Goal: Check status: Check status

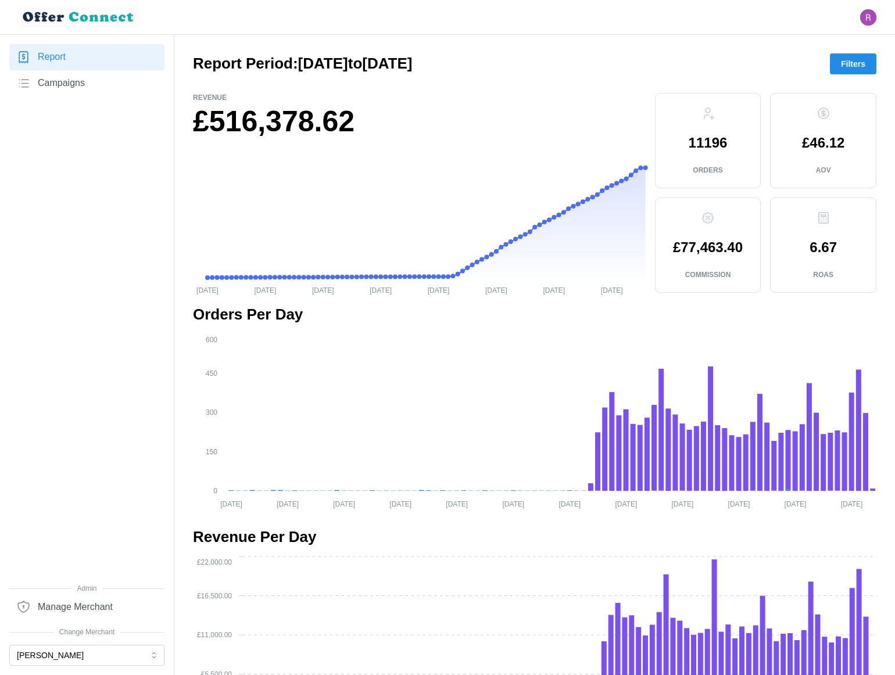
click at [849, 63] on span "Filters" at bounding box center [853, 64] width 24 height 20
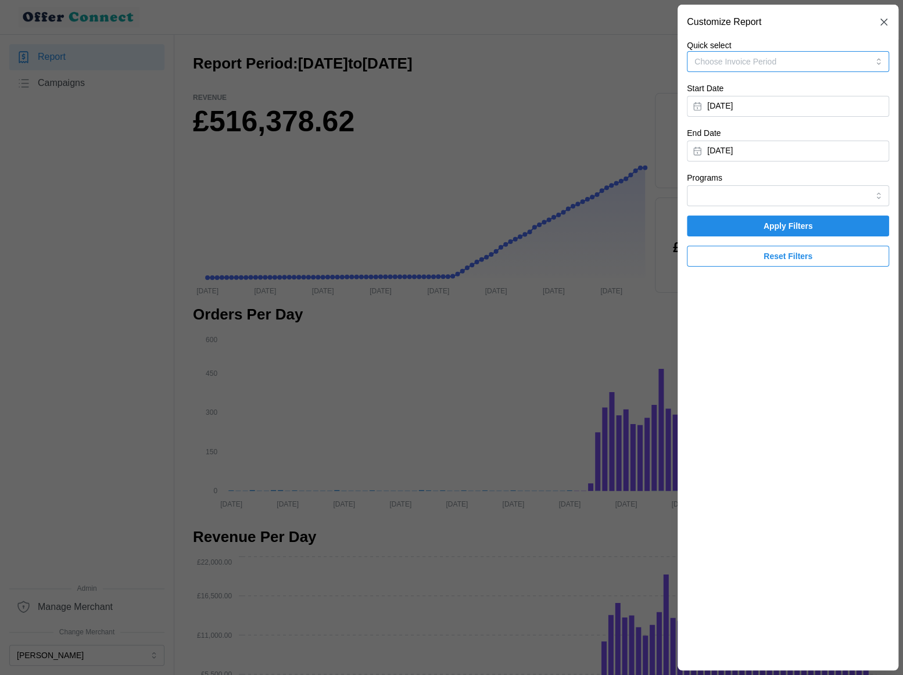
click at [849, 63] on button "Choose Invoice Period" at bounding box center [788, 61] width 202 height 21
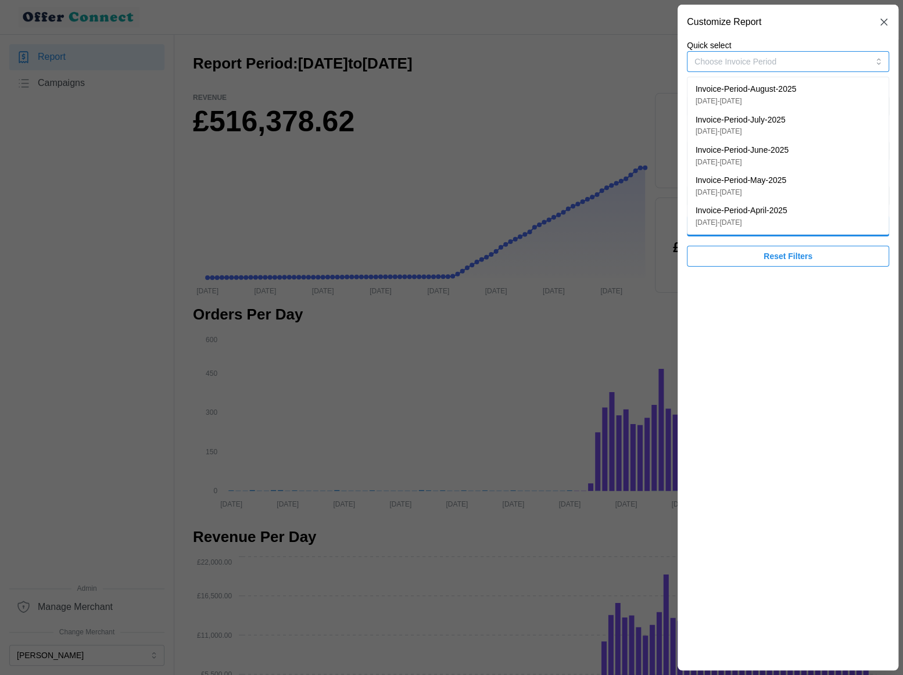
click at [796, 63] on button "Choose Invoice Period" at bounding box center [788, 61] width 202 height 21
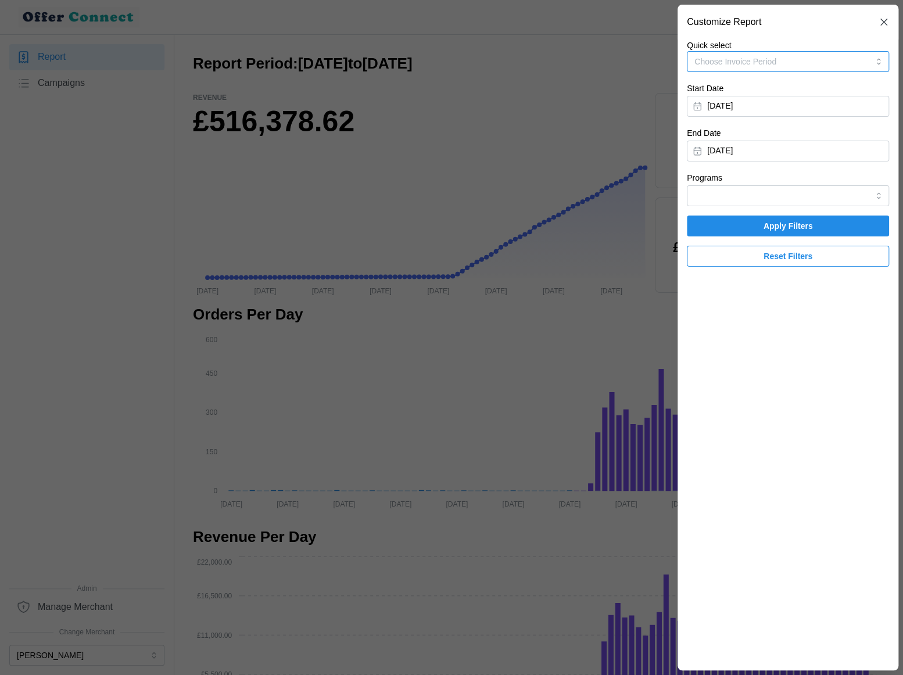
click at [796, 63] on button "Choose Invoice Period" at bounding box center [788, 61] width 202 height 21
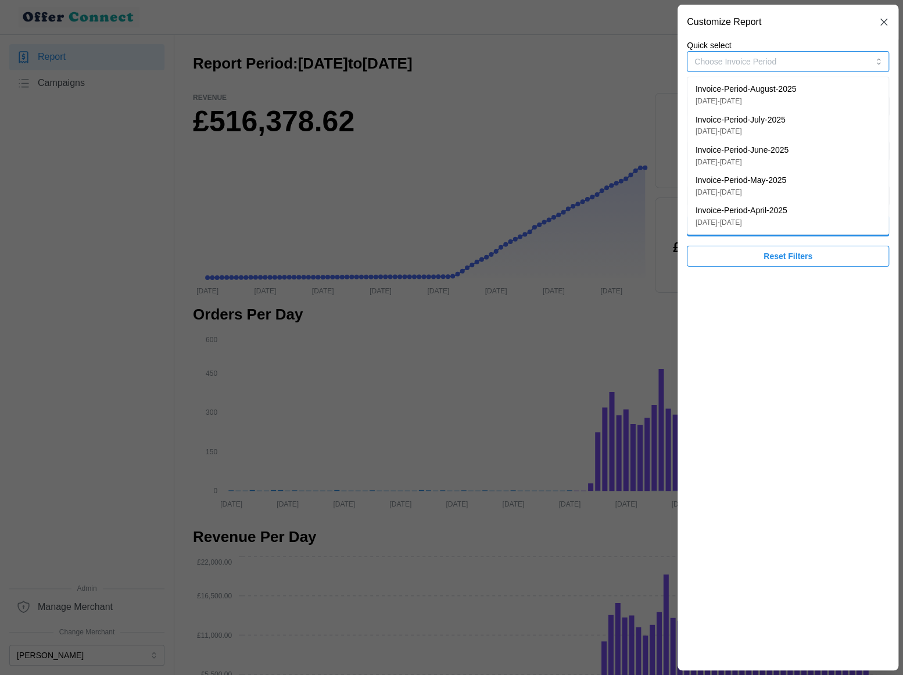
click at [787, 210] on p "Invoice-Period-April-2025" at bounding box center [741, 210] width 92 height 13
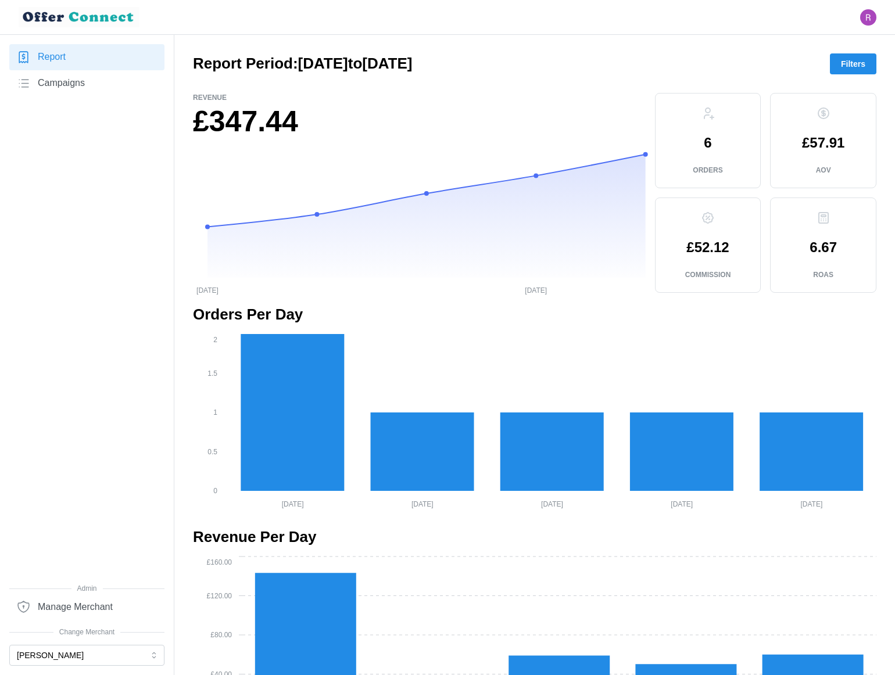
click at [839, 69] on button "Filters" at bounding box center [853, 63] width 46 height 21
click at [78, 59] on link "Report" at bounding box center [86, 57] width 155 height 26
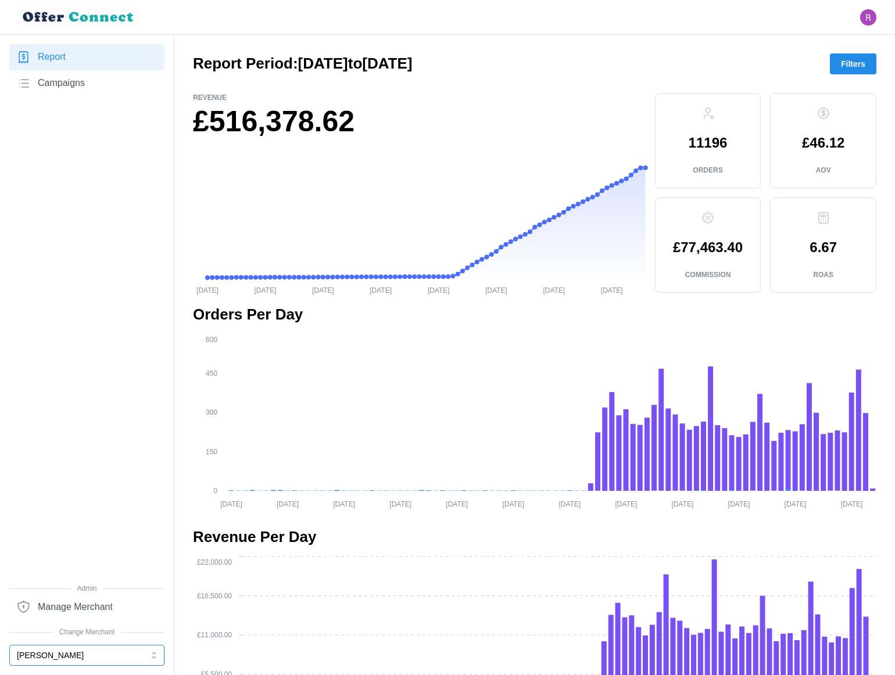
click at [82, 652] on button "[PERSON_NAME]" at bounding box center [86, 655] width 155 height 21
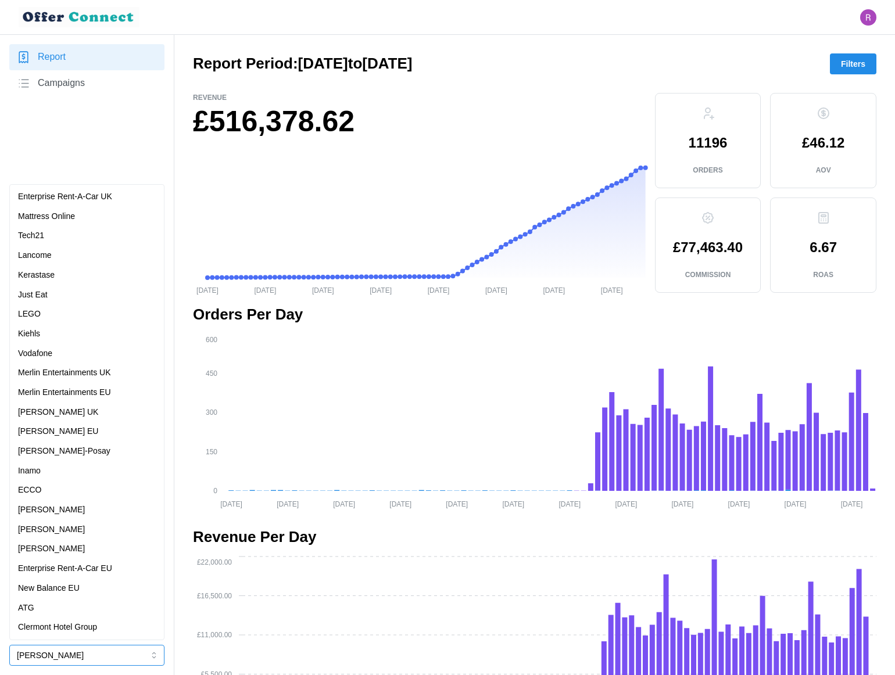
click at [99, 193] on p "Enterprise Rent-A-Car UK" at bounding box center [65, 197] width 94 height 13
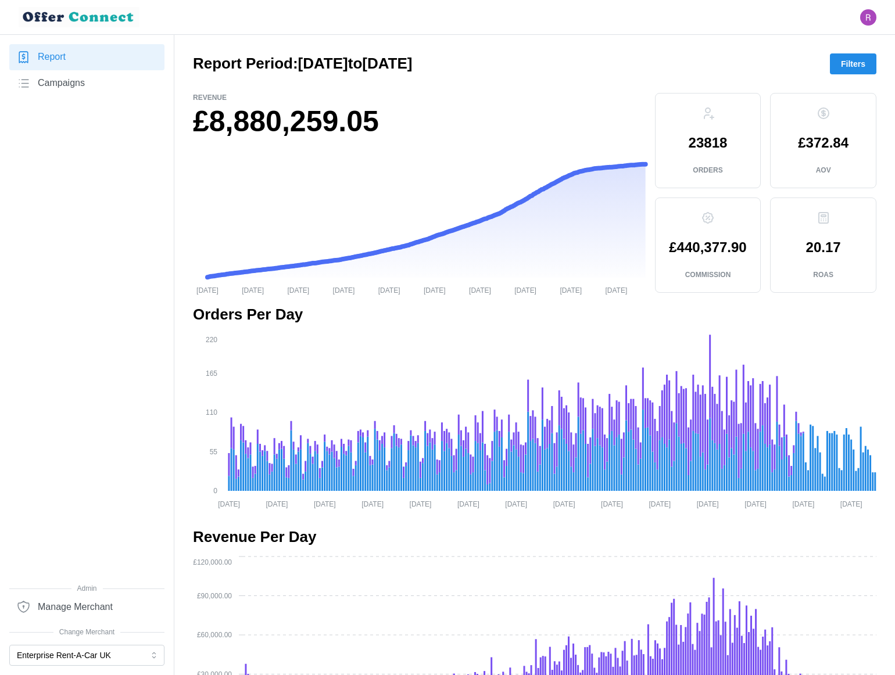
click at [860, 63] on span "Filters" at bounding box center [853, 64] width 24 height 20
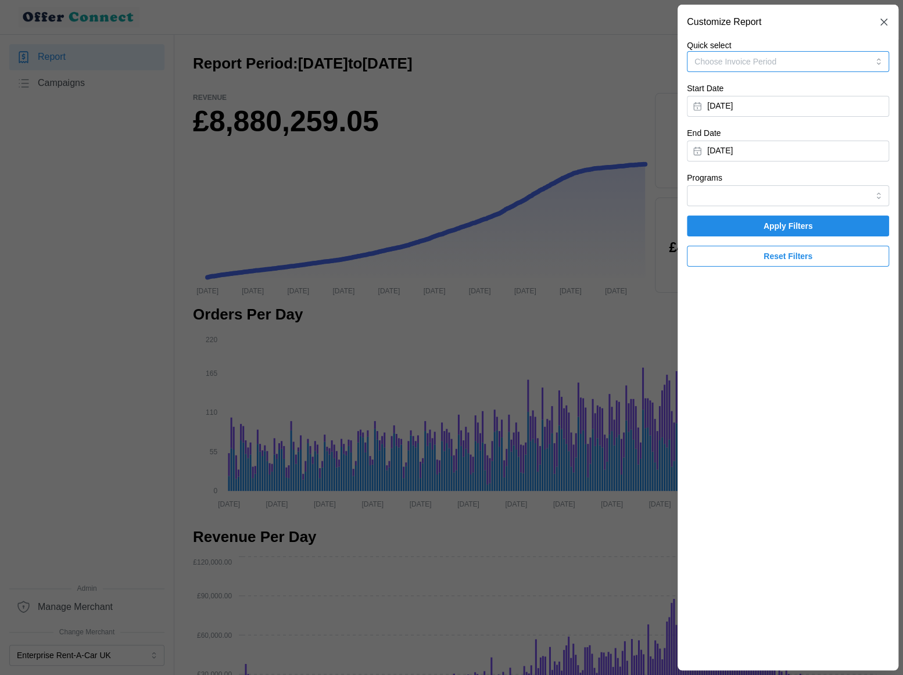
click at [847, 63] on button "Choose Invoice Period" at bounding box center [788, 61] width 202 height 21
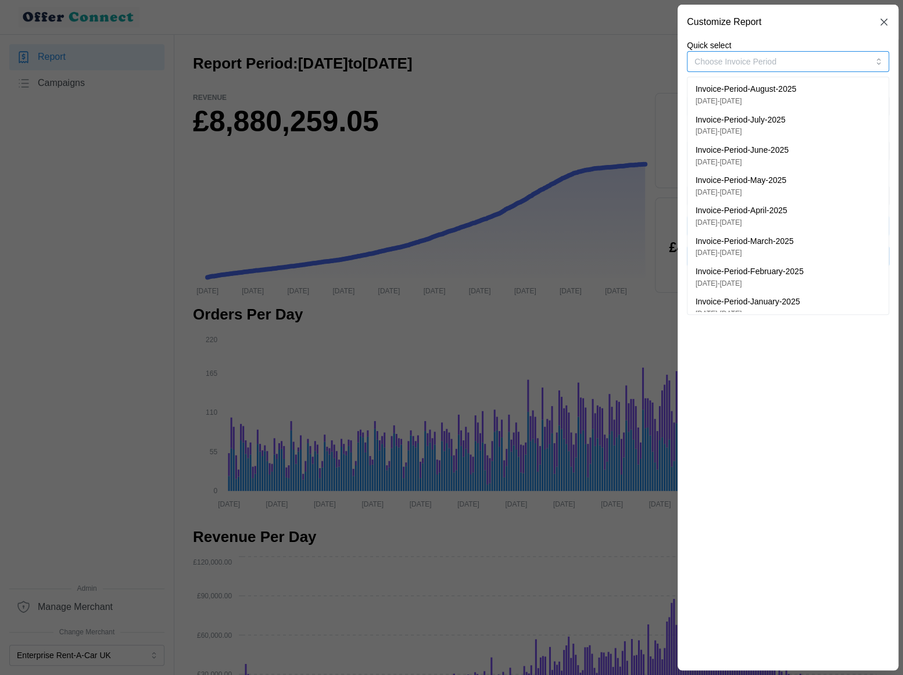
click at [838, 182] on div "Invoice-Period-May-2025 [DATE] - [DATE]" at bounding box center [787, 185] width 185 height 23
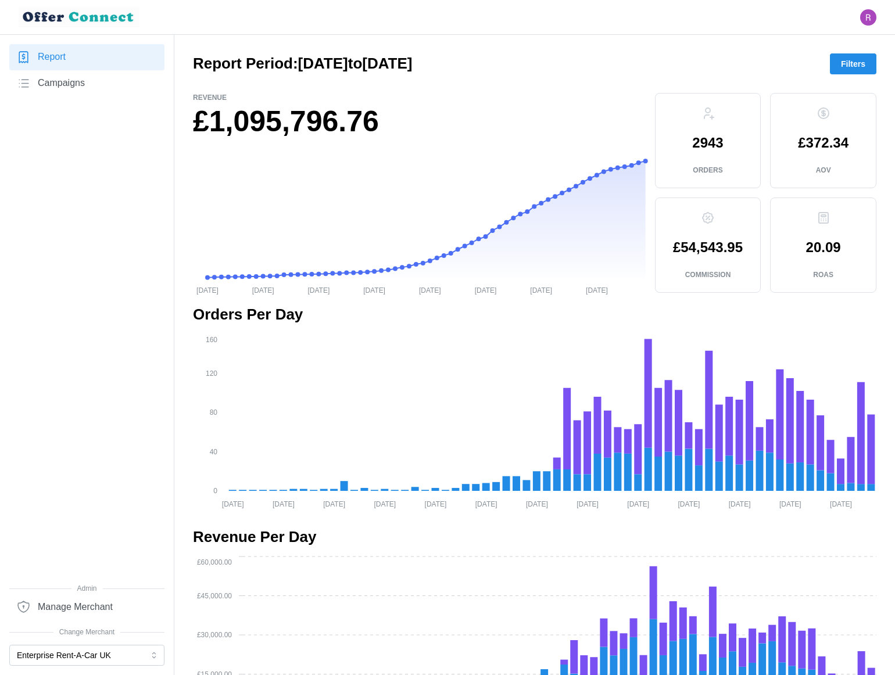
click at [848, 62] on span "Filters" at bounding box center [853, 64] width 24 height 20
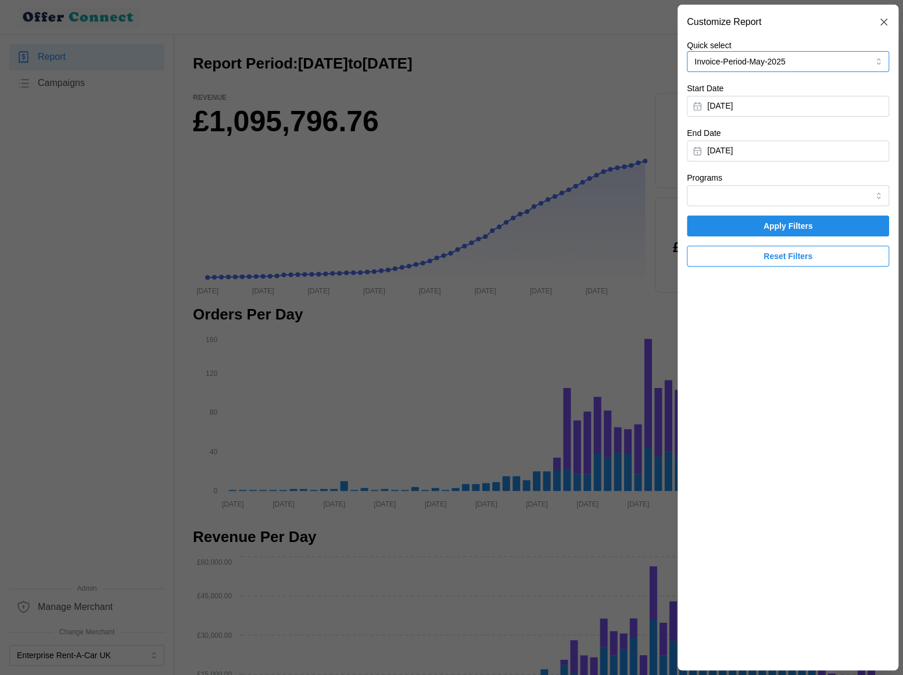
click at [848, 62] on button "Invoice-Period-May-2025" at bounding box center [788, 61] width 202 height 21
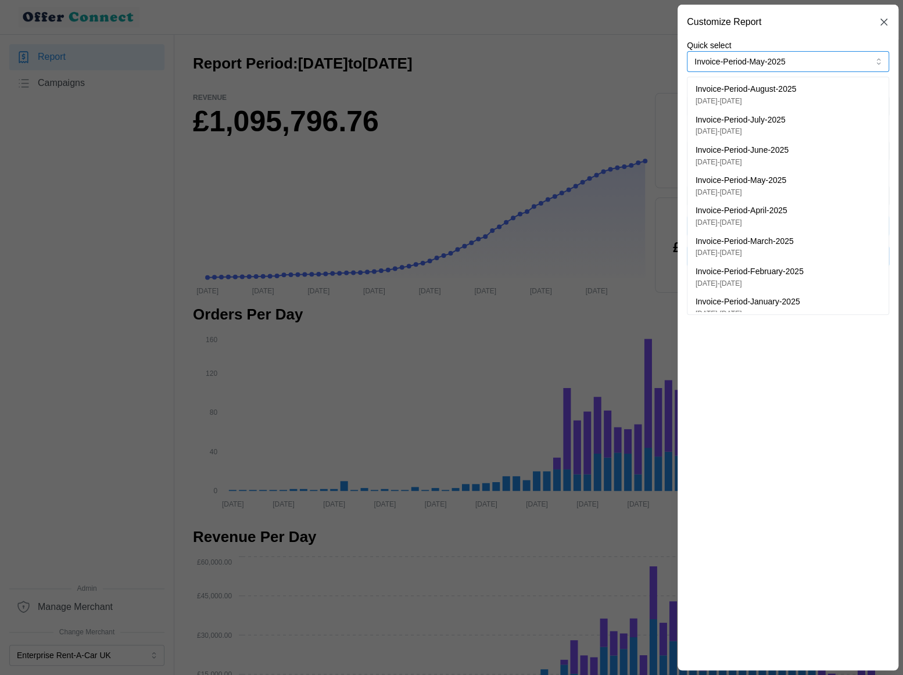
click at [819, 207] on div "Invoice-Period-April-2025 [DATE] - [DATE]" at bounding box center [787, 215] width 185 height 23
